Goal: Transaction & Acquisition: Subscribe to service/newsletter

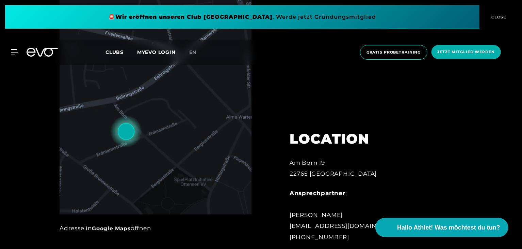
scroll to position [375, 0]
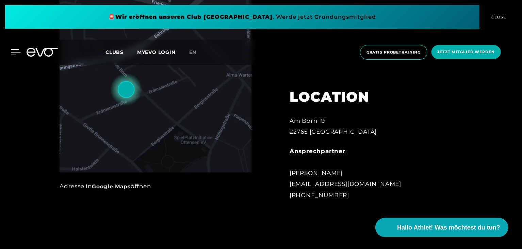
click at [15, 55] on icon at bounding box center [16, 51] width 10 height 5
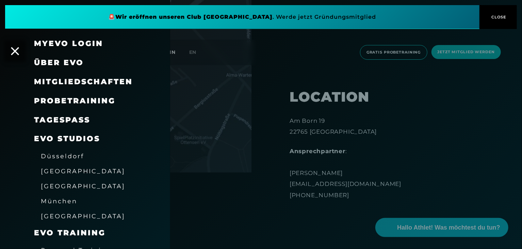
click at [84, 87] on div "Mitgliedschaften" at bounding box center [83, 81] width 99 height 11
click at [93, 79] on span "Mitgliedschaften" at bounding box center [83, 81] width 99 height 9
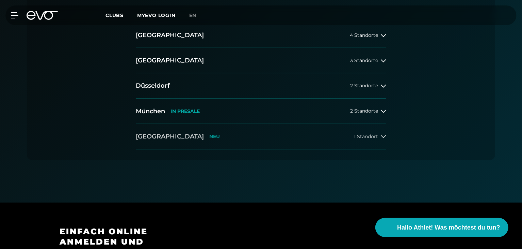
scroll to position [170, 0]
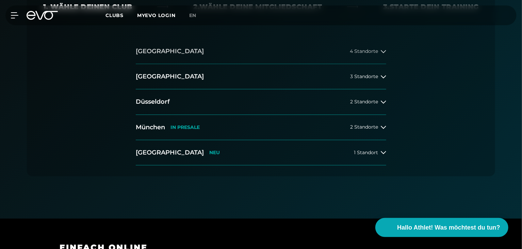
click at [364, 52] on span "4 Standorte" at bounding box center [364, 51] width 28 height 5
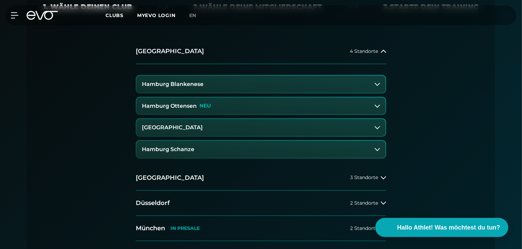
click at [377, 102] on button "Hamburg Ottensen NEU" at bounding box center [261, 105] width 249 height 17
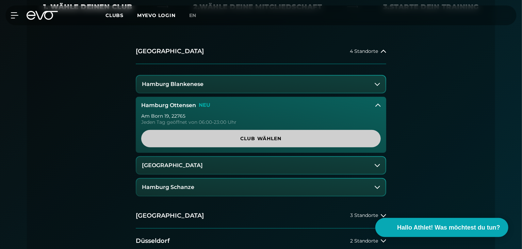
click at [288, 138] on span "Club wählen" at bounding box center [261, 138] width 207 height 7
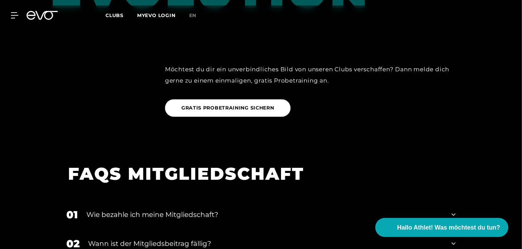
scroll to position [1002, 0]
